Goal: Use online tool/utility: Utilize a website feature to perform a specific function

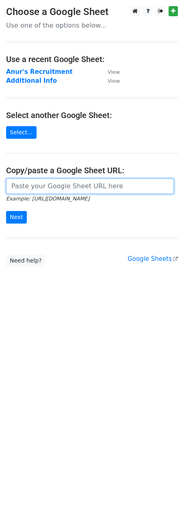
click at [75, 184] on input "url" at bounding box center [90, 186] width 168 height 15
paste input "https://docs.google.com/spreadsheets/d/1nOo3WFvrht6AcWDDWvbP5TKTUj6Rvp9miRaCcNi…"
type input "https://docs.google.com/spreadsheets/d/1nOo3WFvrht6AcWDDWvbP5TKTUj6Rvp9miRaCcNi…"
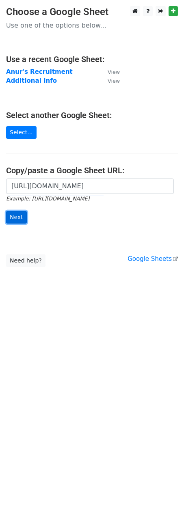
click at [15, 215] on input "Next" at bounding box center [16, 217] width 21 height 13
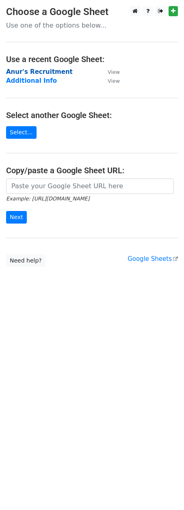
click at [47, 70] on strong "Anur's Recruitment" at bounding box center [39, 71] width 67 height 7
